Goal: Transaction & Acquisition: Subscribe to service/newsletter

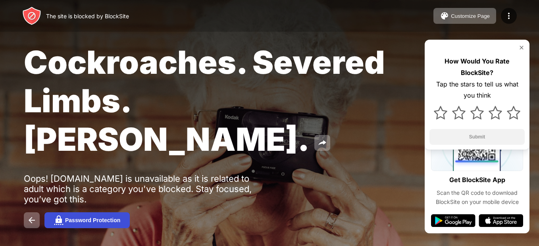
click at [85, 217] on div "Password Protection" at bounding box center [92, 220] width 55 height 6
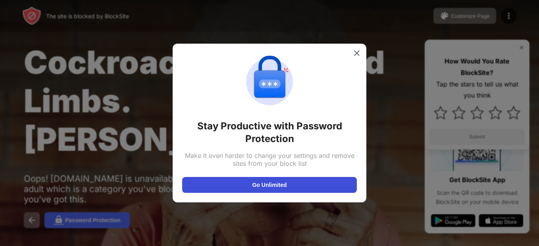
click at [286, 177] on button "Go Unlimited" at bounding box center [269, 185] width 175 height 16
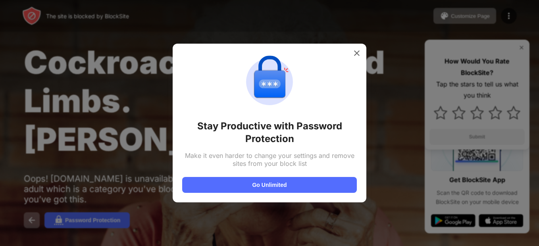
click at [206, 23] on div at bounding box center [269, 123] width 539 height 246
